Goal: Find specific page/section: Find specific page/section

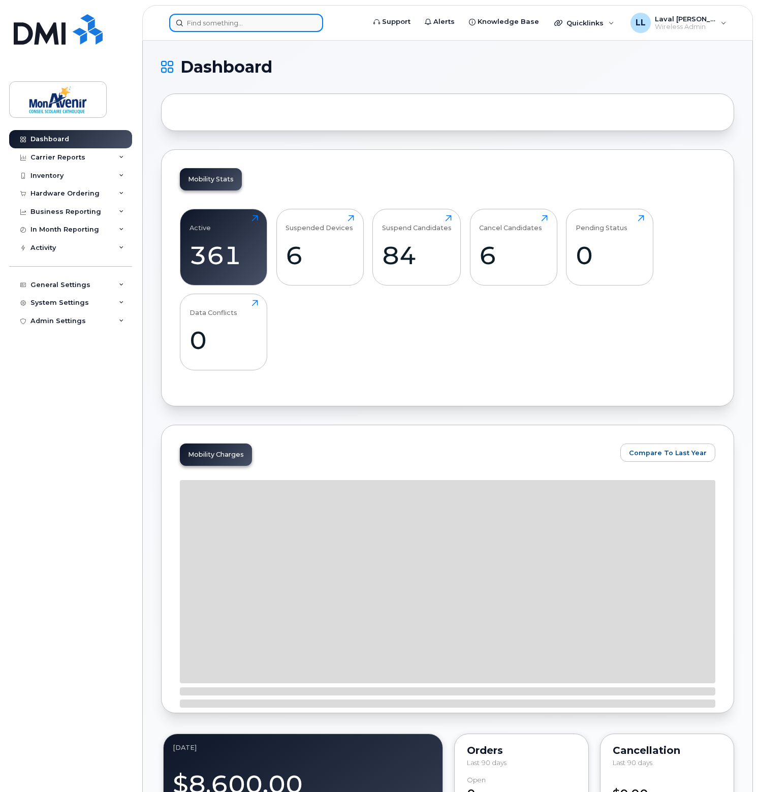
click at [217, 26] on input at bounding box center [246, 23] width 154 height 18
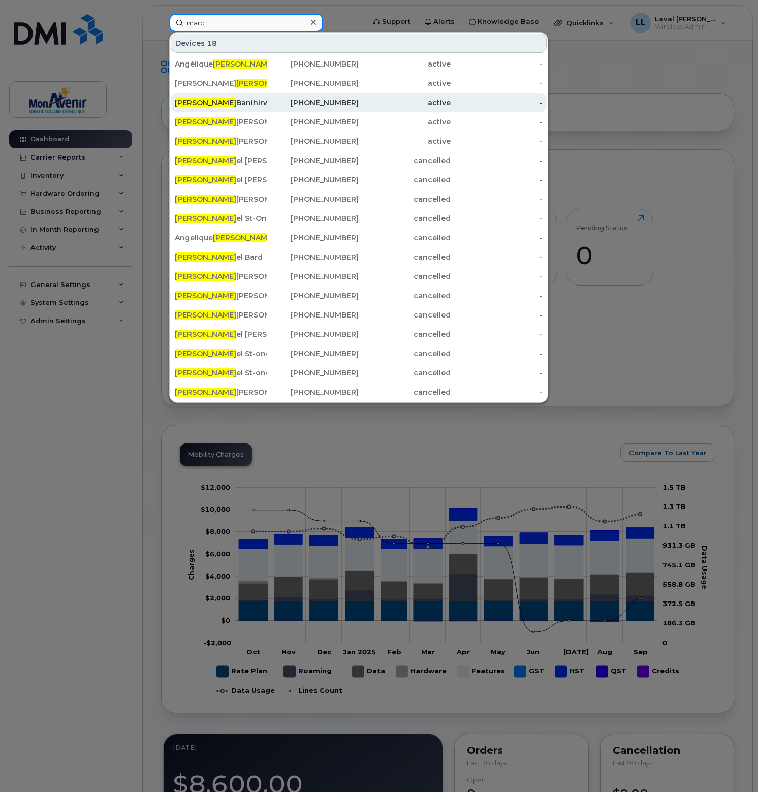
type input "marc"
click at [215, 105] on div "[PERSON_NAME]" at bounding box center [221, 102] width 92 height 10
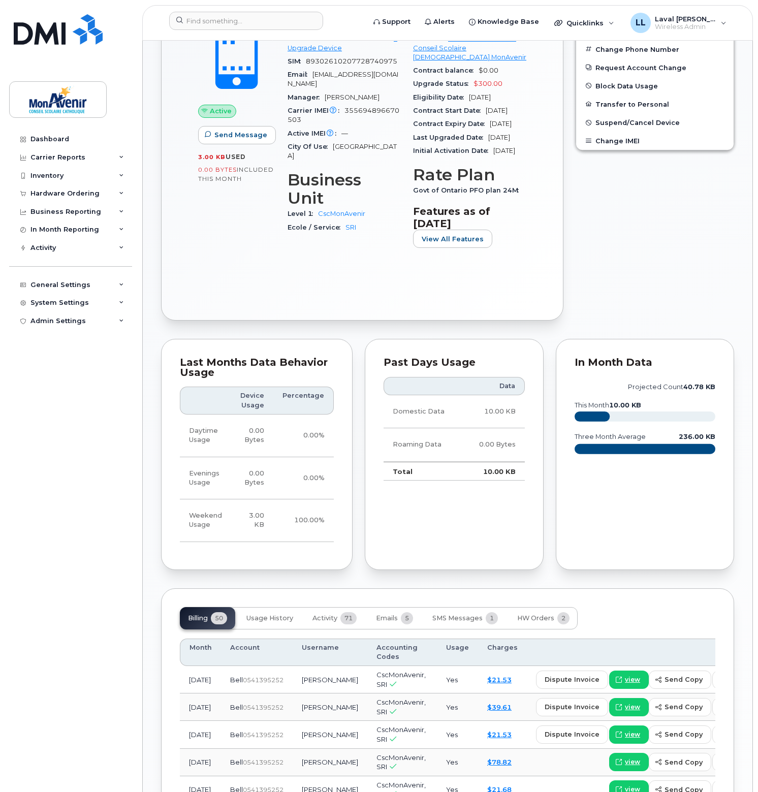
scroll to position [609, 0]
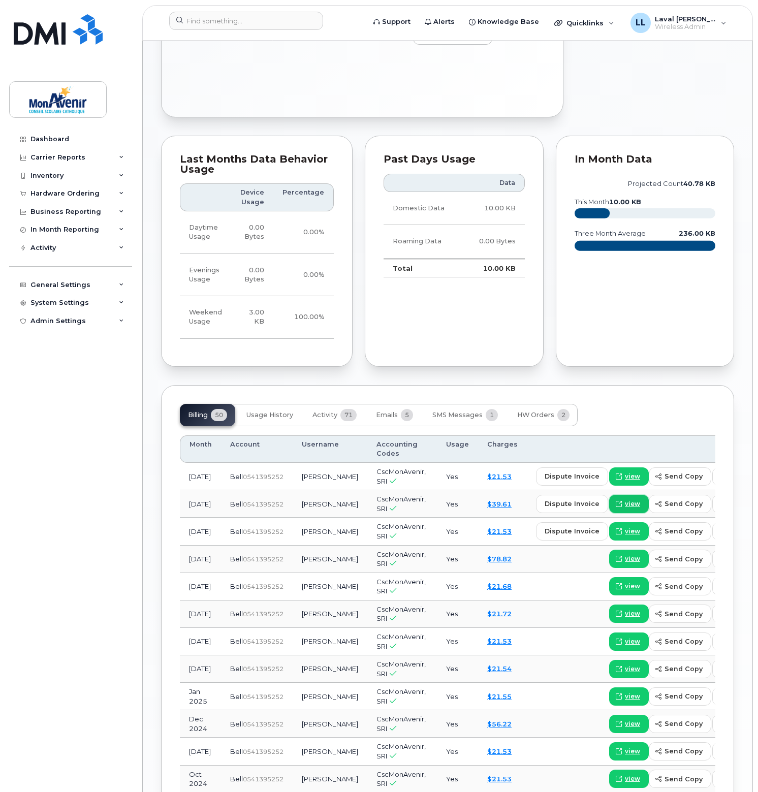
click at [625, 508] on span "view" at bounding box center [632, 503] width 15 height 9
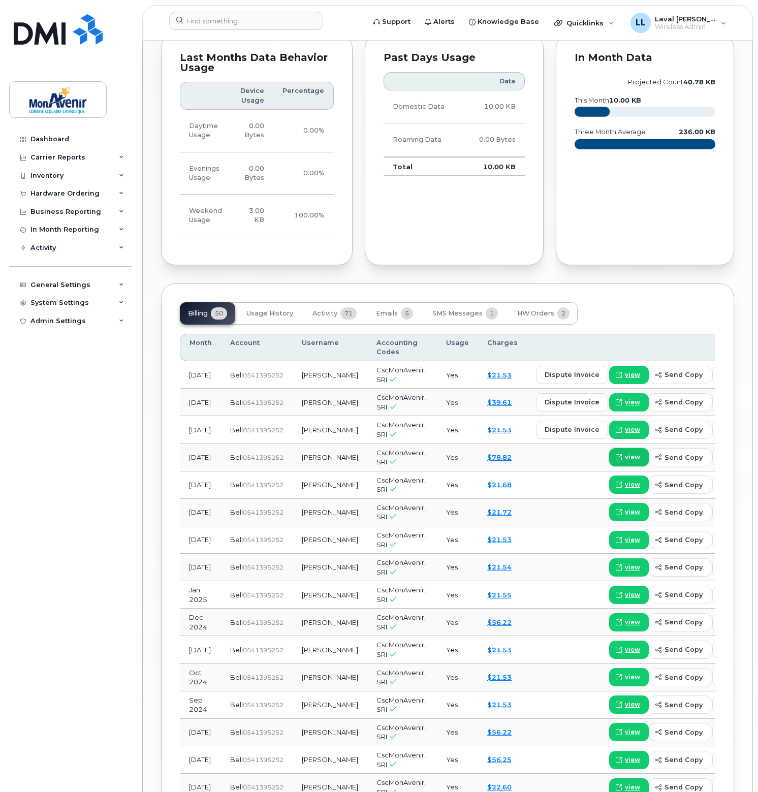
click at [625, 462] on span "view" at bounding box center [632, 456] width 15 height 9
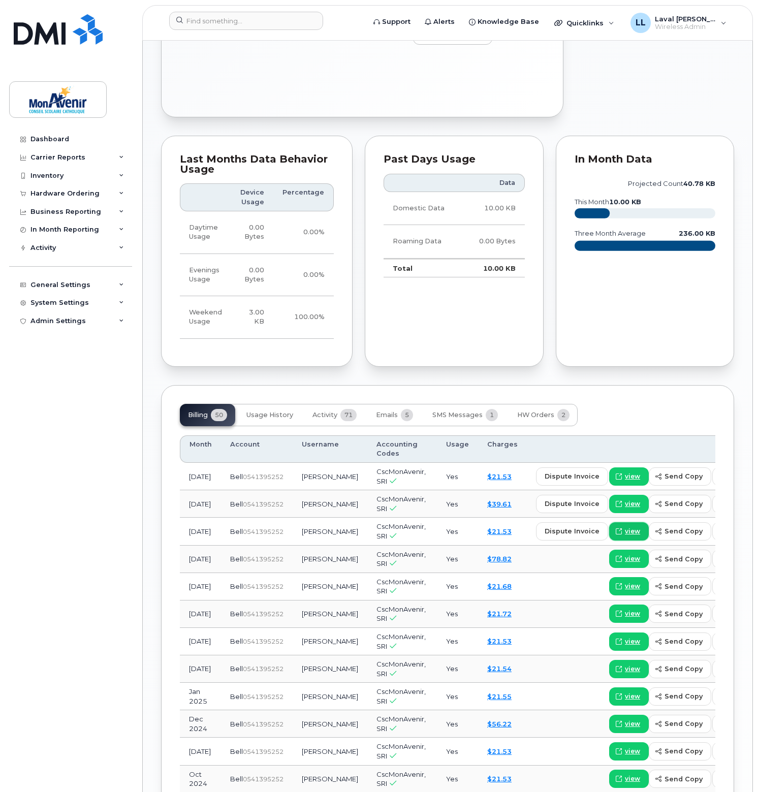
click at [625, 536] on span "view" at bounding box center [632, 531] width 15 height 9
